Goal: Information Seeking & Learning: Check status

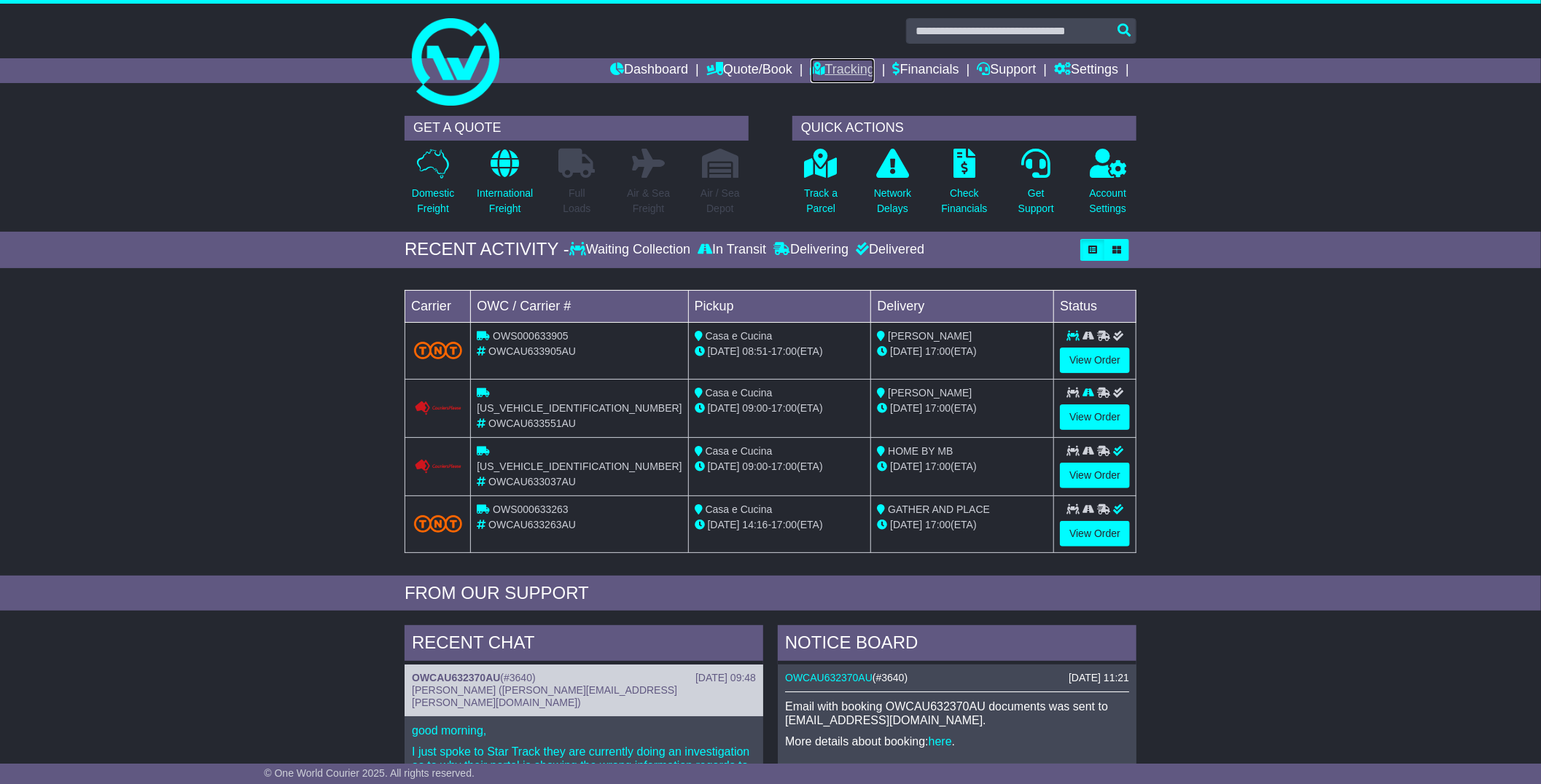
click at [825, 75] on link "Tracking" at bounding box center [842, 70] width 64 height 25
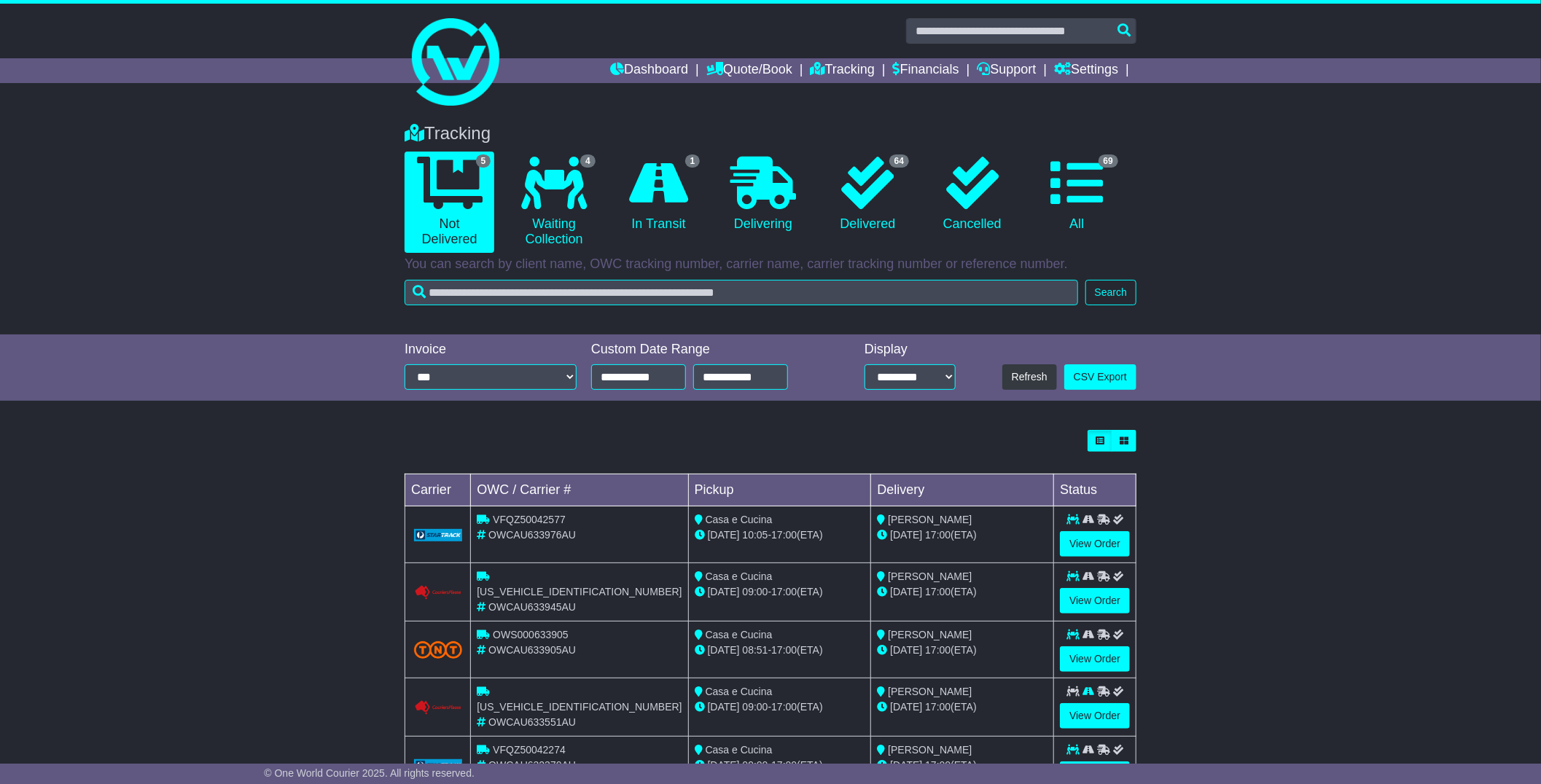
click at [1223, 479] on div "Loading... No bookings found Carrier OWC / Carrier # Pickup Delivery Status VFQ…" at bounding box center [770, 619] width 1541 height 394
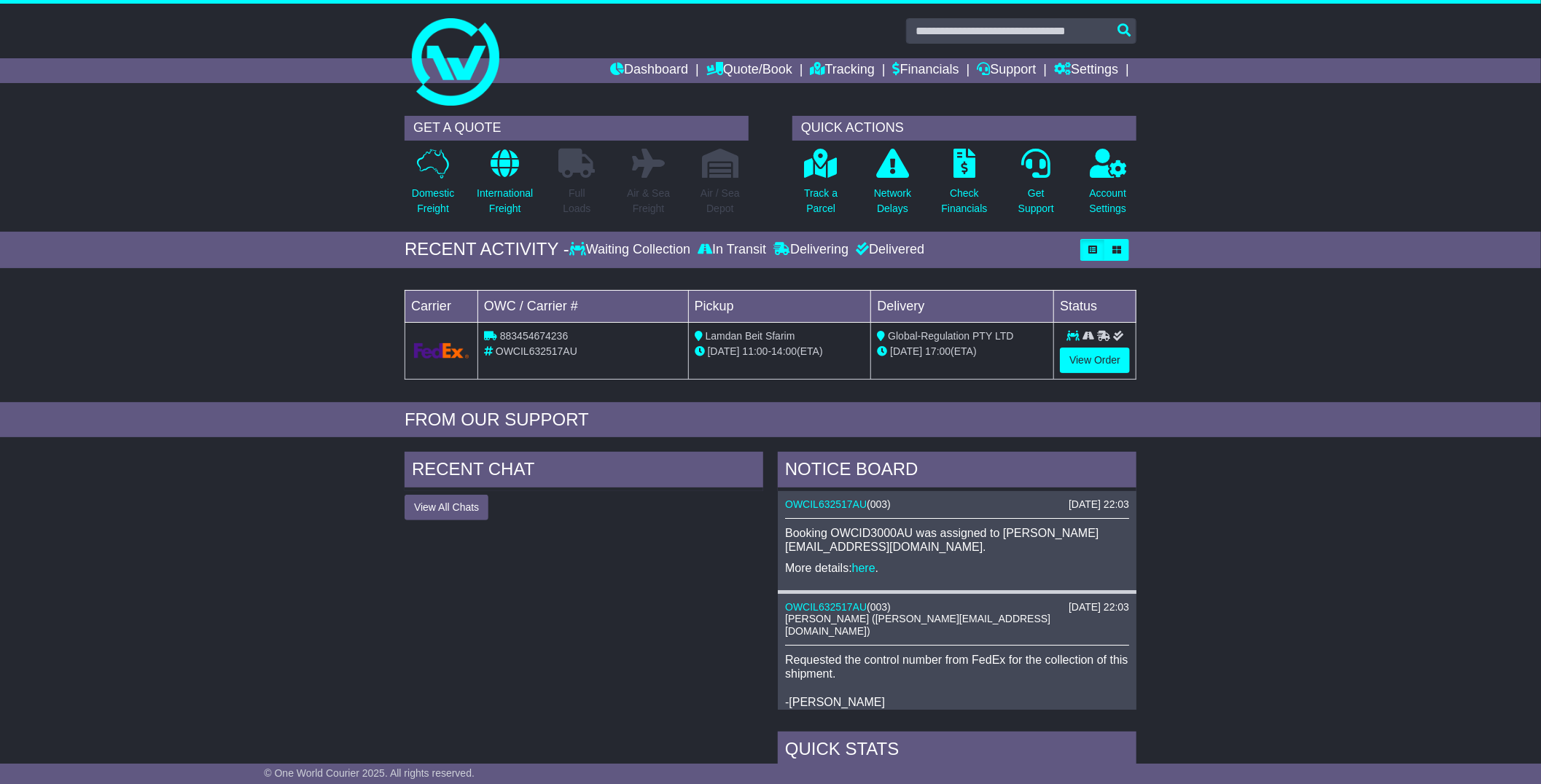
click at [552, 351] on span "OWCIL632517AU" at bounding box center [536, 351] width 82 height 12
copy span "OWCIL632517AU"
